Goal: Information Seeking & Learning: Check status

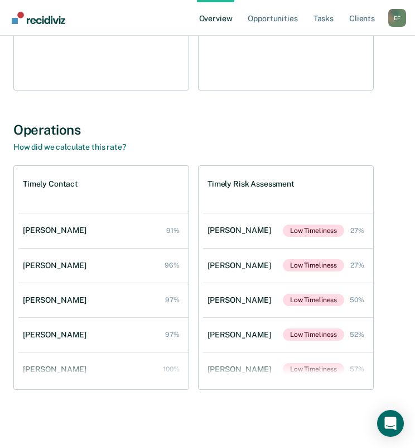
scroll to position [75, 0]
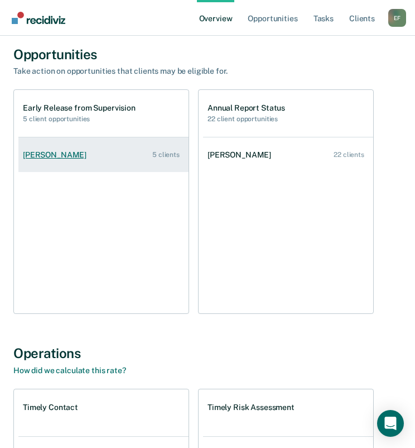
click at [91, 159] on div "[PERSON_NAME]" at bounding box center [57, 154] width 68 height 9
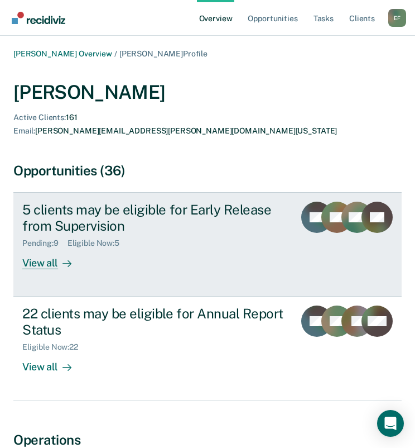
click at [40, 238] on div "Pending : 9" at bounding box center [44, 242] width 45 height 9
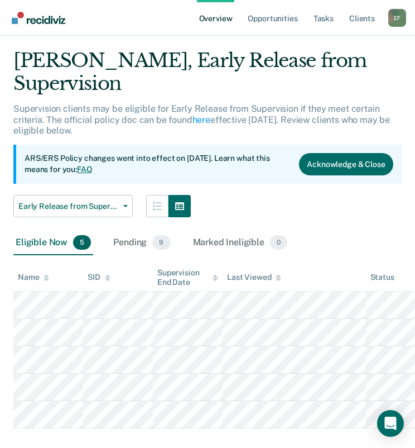
scroll to position [43, 0]
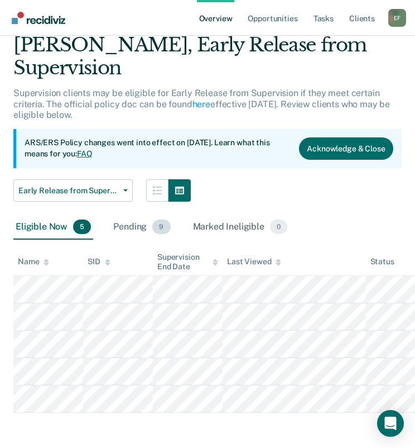
click at [134, 226] on div "Pending 9" at bounding box center [141, 227] width 61 height 25
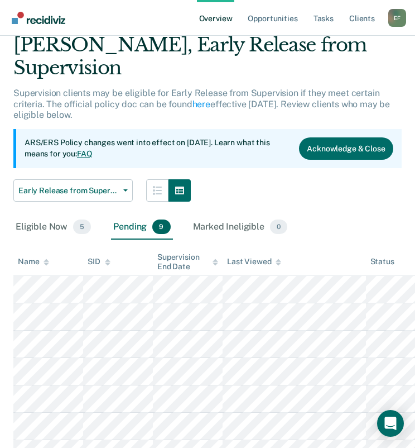
scroll to position [152, 0]
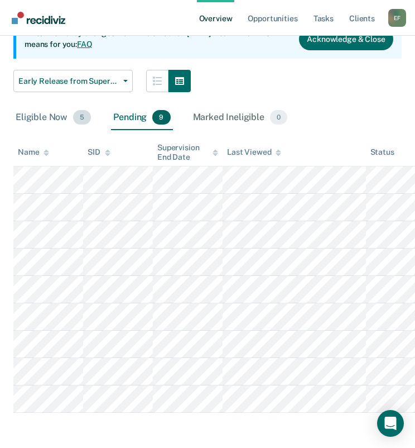
click at [47, 117] on div "Eligible Now 5" at bounding box center [53, 118] width 80 height 25
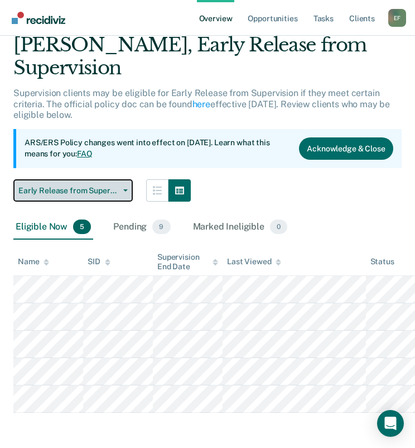
click at [121, 189] on span "button" at bounding box center [123, 190] width 9 height 2
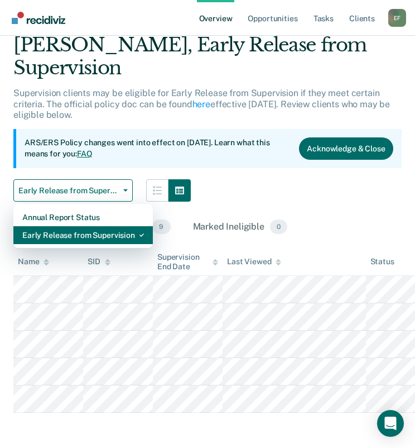
click at [75, 233] on div "Early Release from Supervision" at bounding box center [83, 235] width 122 height 18
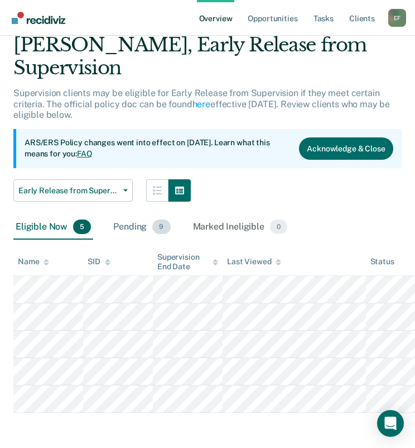
click at [115, 228] on div "Pending 9" at bounding box center [141, 227] width 61 height 25
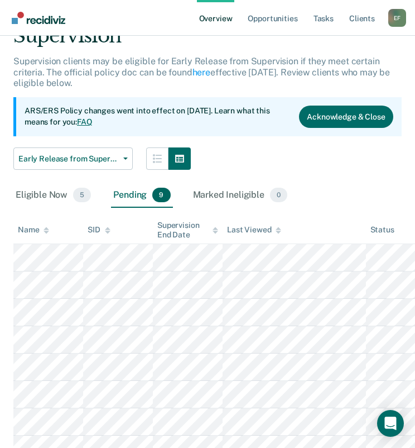
scroll to position [152, 0]
